Goal: Task Accomplishment & Management: Manage account settings

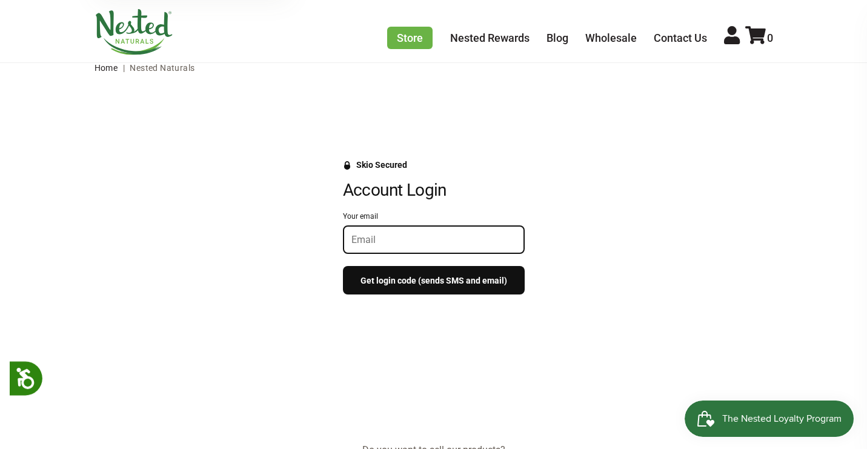
click at [454, 241] on input "Your email" at bounding box center [433, 240] width 165 height 12
type input "ekorth12@gmail.com"
click at [455, 287] on button "Get login code (sends SMS and email)" at bounding box center [434, 280] width 182 height 28
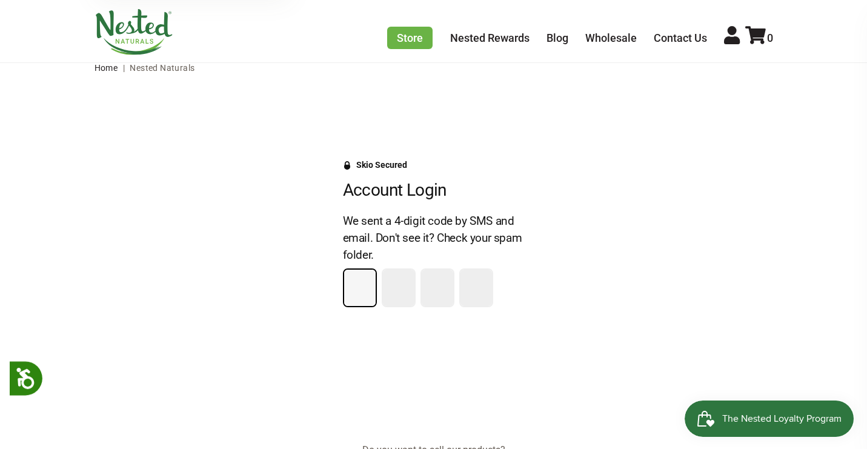
type input "2"
type input "8"
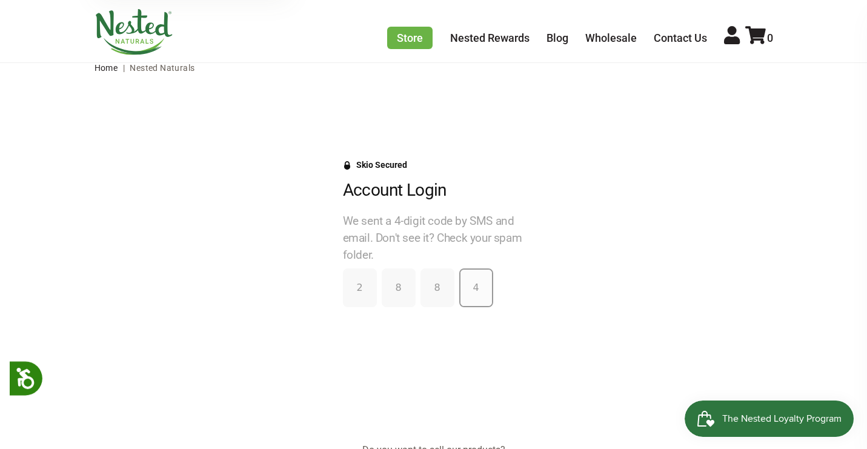
type input "4"
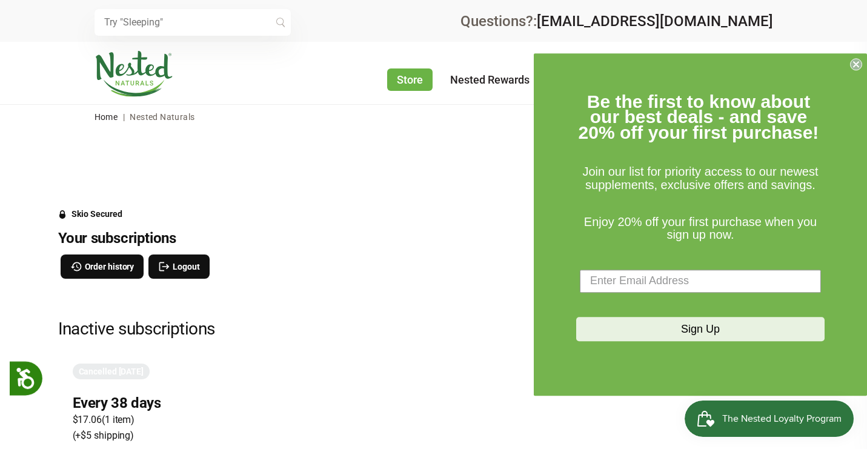
click at [854, 63] on icon "Close dialog" at bounding box center [856, 64] width 5 height 5
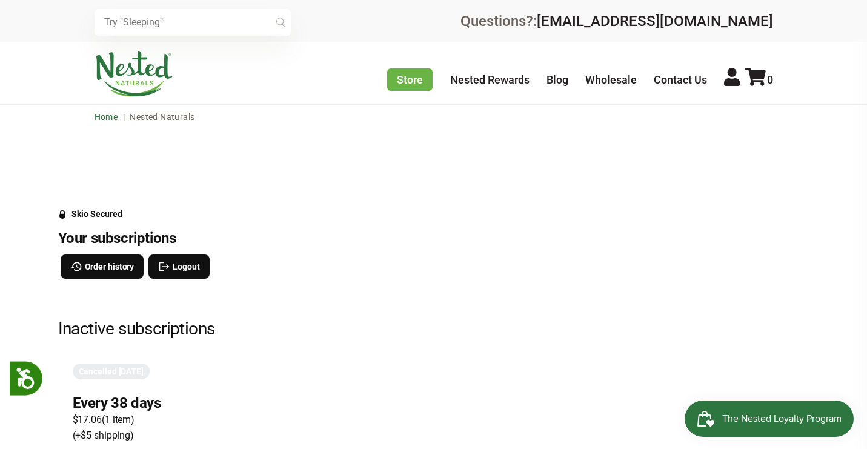
click at [111, 117] on link "Home" at bounding box center [107, 117] width 24 height 10
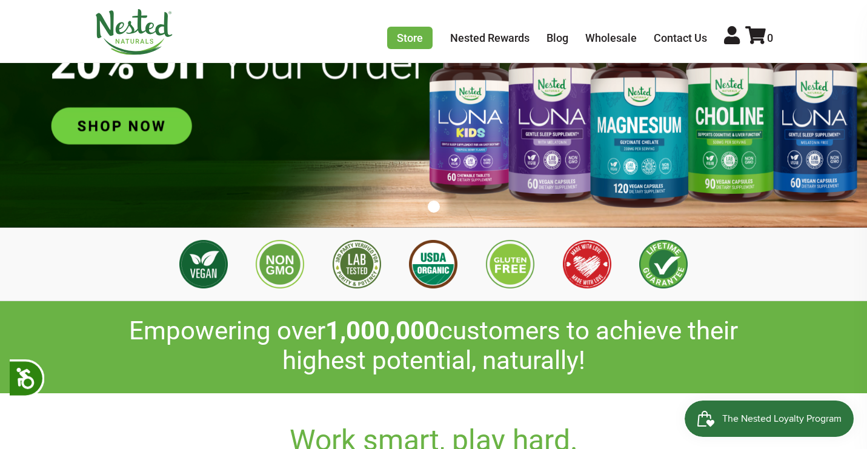
click at [163, 131] on img at bounding box center [433, 75] width 867 height 304
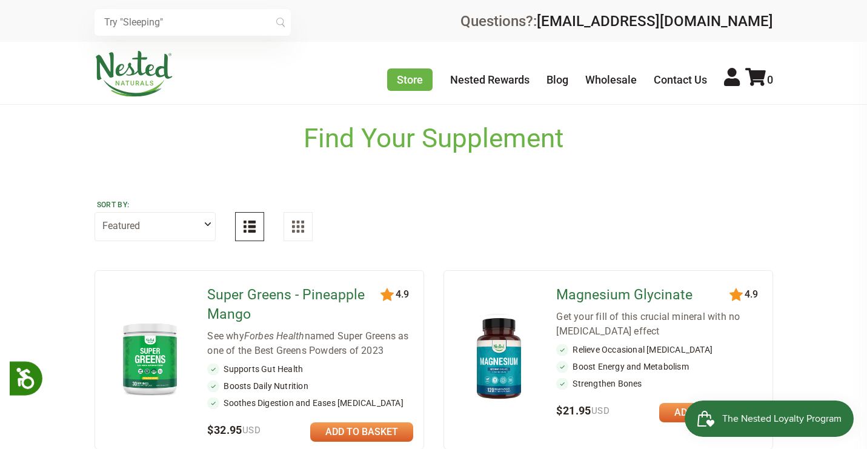
click at [207, 225] on select "Featured Highest Rated Best-Selling Alphabetically Newest First" at bounding box center [155, 226] width 121 height 29
select select "alphabetical"
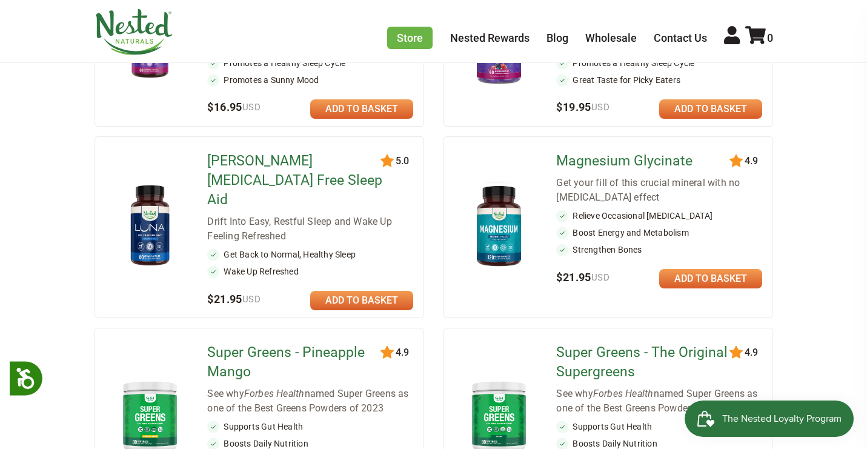
scroll to position [845, 0]
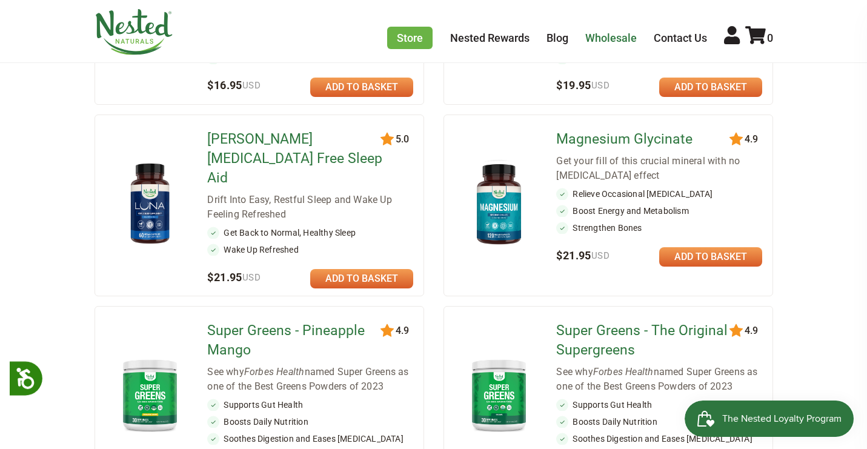
click at [601, 34] on link "Wholesale" at bounding box center [611, 38] width 52 height 13
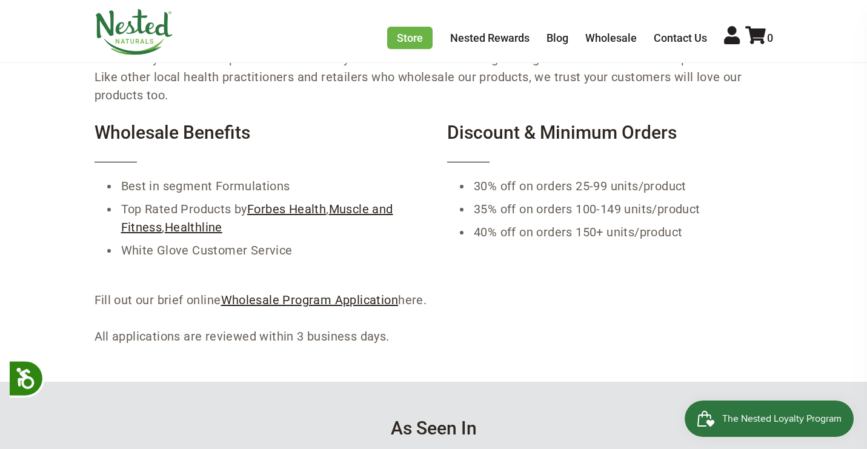
scroll to position [227, 0]
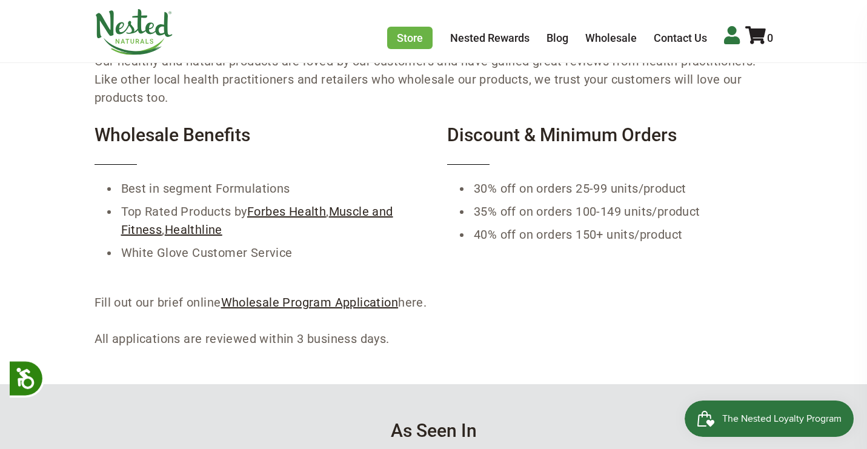
click at [736, 34] on icon at bounding box center [732, 35] width 16 height 18
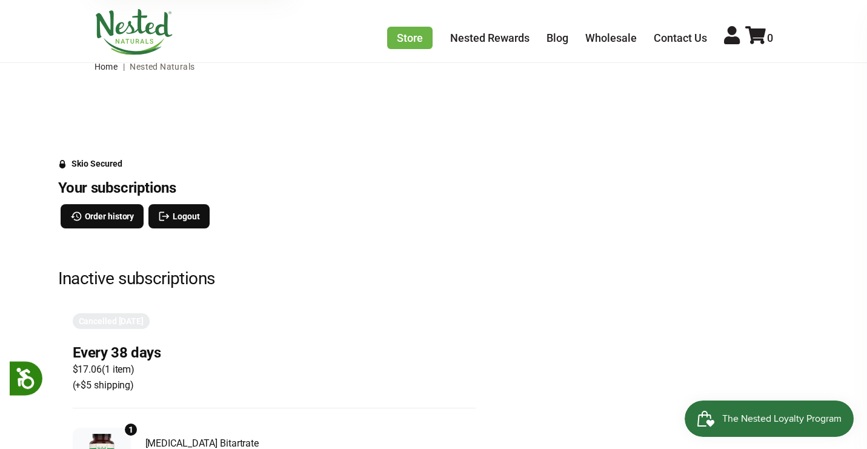
scroll to position [46, 0]
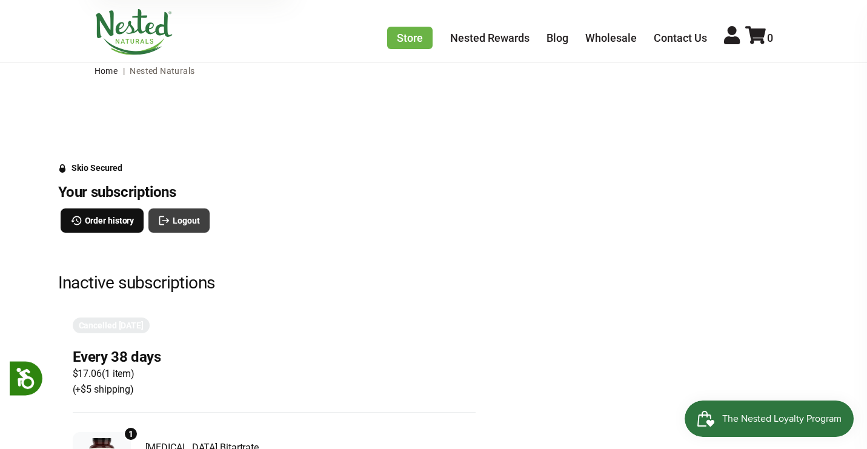
click at [184, 221] on span "Logout" at bounding box center [186, 220] width 27 height 13
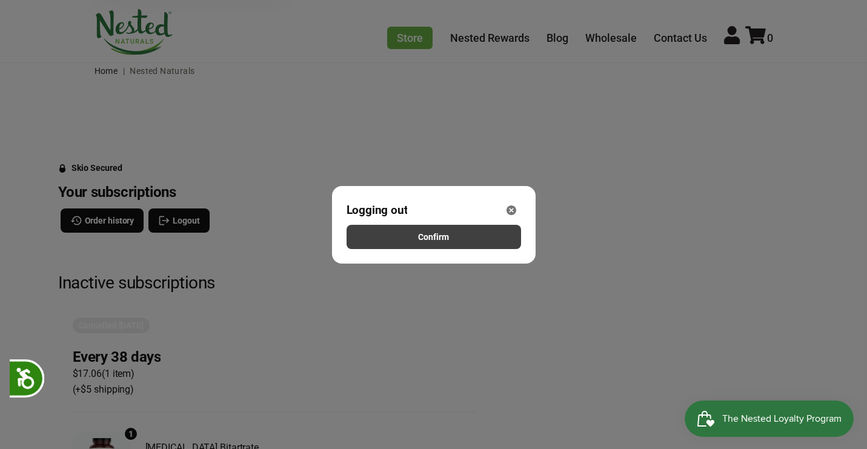
click at [482, 237] on button "Confirm" at bounding box center [434, 237] width 174 height 24
